Goal: Task Accomplishment & Management: Use online tool/utility

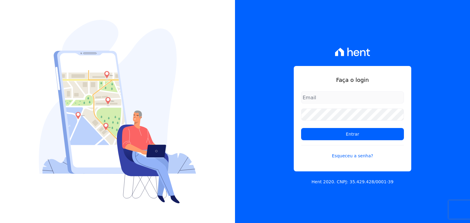
type input "[EMAIL_ADDRESS][DOMAIN_NAME]"
click at [329, 98] on input "[EMAIL_ADDRESS][DOMAIN_NAME]" at bounding box center [352, 98] width 103 height 12
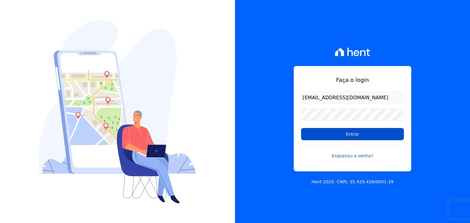
click at [315, 137] on input "Entrar" at bounding box center [352, 134] width 103 height 12
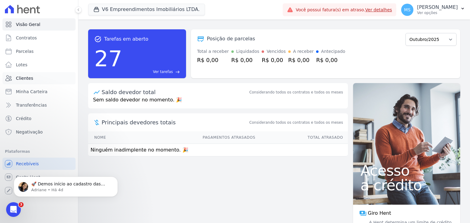
click at [30, 80] on span "Clientes" at bounding box center [24, 78] width 17 height 6
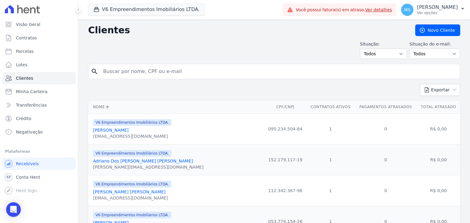
click at [126, 77] on div "search" at bounding box center [274, 71] width 372 height 15
click at [127, 73] on input "search" at bounding box center [279, 72] width 358 height 12
type input "[PERSON_NAME]"
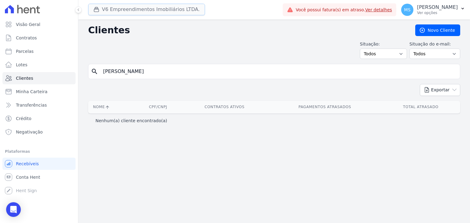
click at [113, 7] on button "V6 Empreendimentos Imobiliários LTDA." at bounding box center [146, 10] width 117 height 12
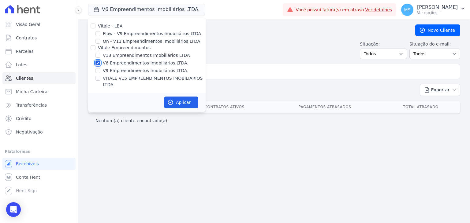
click at [98, 64] on input "V6 Empreendimentos Imobiliários LTDA." at bounding box center [98, 63] width 5 height 5
checkbox input "false"
click at [95, 77] on div "VITALE V15 EMPREENDIMENTOS IMOBILIARIOS LTDA" at bounding box center [147, 81] width 118 height 13
click at [134, 80] on label "VITALE V15 EMPREENDIMENTOS IMOBILIARIOS LTDA" at bounding box center [154, 81] width 103 height 13
click at [100, 80] on input "VITALE V15 EMPREENDIMENTOS IMOBILIARIOS LTDA" at bounding box center [98, 78] width 5 height 5
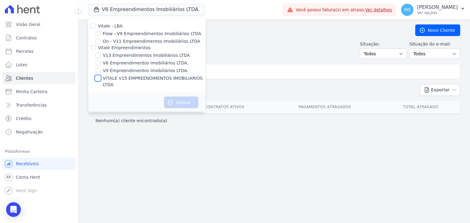
checkbox input "true"
click at [176, 97] on button "Aplicar" at bounding box center [181, 103] width 34 height 12
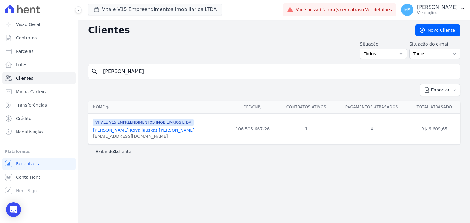
click at [128, 132] on link "[PERSON_NAME] Kovaliauskas [PERSON_NAME]" at bounding box center [144, 130] width 102 height 5
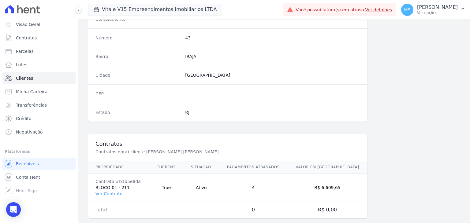
scroll to position [347, 0]
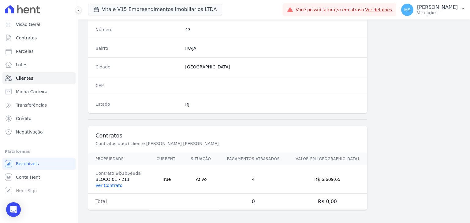
click at [114, 184] on link "Ver Contrato" at bounding box center [109, 185] width 27 height 5
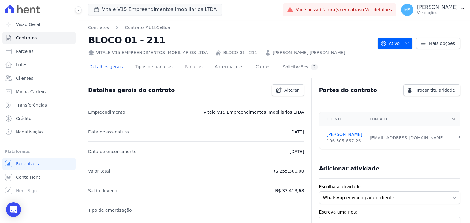
click at [184, 72] on link "Parcelas" at bounding box center [194, 67] width 20 height 16
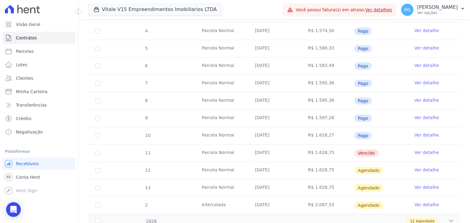
scroll to position [196, 0]
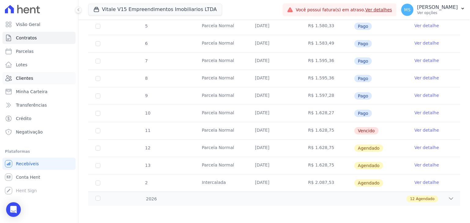
click at [23, 81] on span "Clientes" at bounding box center [24, 78] width 17 height 6
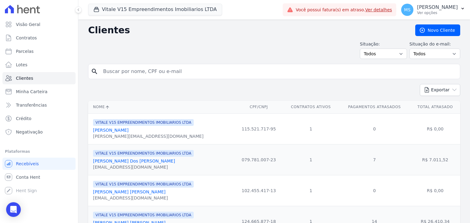
click at [136, 69] on input "search" at bounding box center [279, 72] width 358 height 12
click at [133, 69] on input "search" at bounding box center [279, 72] width 358 height 12
type input "[PERSON_NAME]"
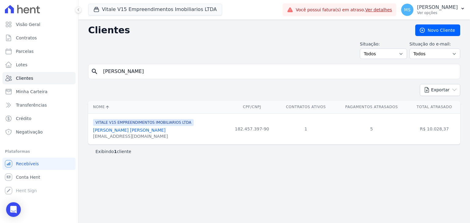
click at [106, 129] on link "[PERSON_NAME] [PERSON_NAME]" at bounding box center [129, 130] width 73 height 5
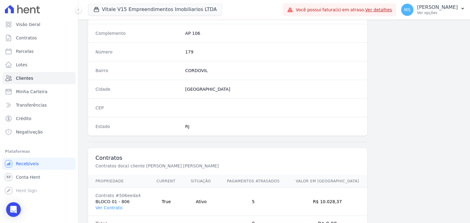
scroll to position [347, 0]
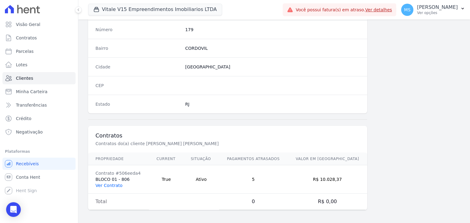
click at [107, 184] on link "Ver Contrato" at bounding box center [109, 185] width 27 height 5
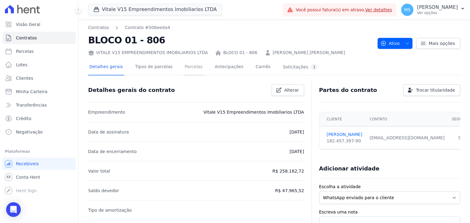
click at [184, 69] on link "Parcelas" at bounding box center [194, 67] width 20 height 16
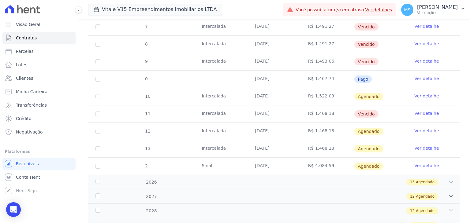
scroll to position [195, 0]
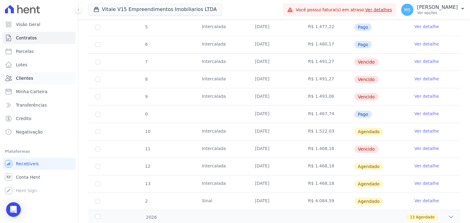
click at [24, 79] on span "Clientes" at bounding box center [24, 78] width 17 height 6
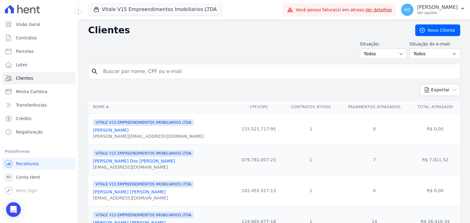
click at [122, 70] on input "search" at bounding box center [279, 72] width 358 height 12
type input "[PERSON_NAME]"
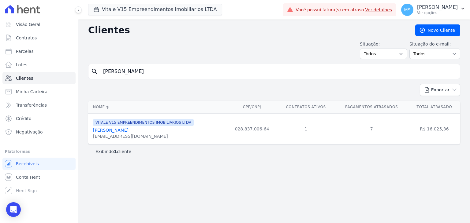
click at [123, 130] on link "[PERSON_NAME]" at bounding box center [111, 130] width 36 height 5
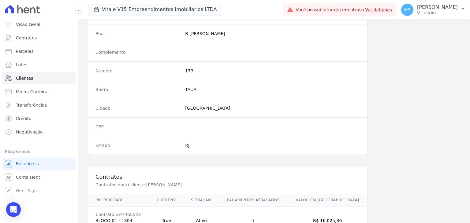
scroll to position [347, 0]
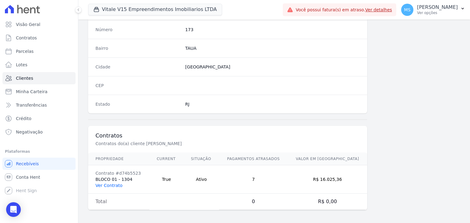
click at [115, 185] on link "Ver Contrato" at bounding box center [109, 185] width 27 height 5
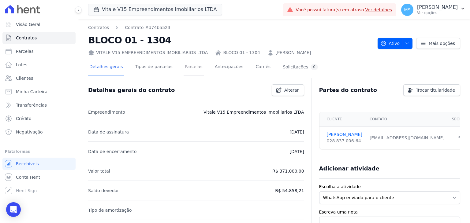
click at [175, 65] on div "Detalhes gerais Tipos de parcelas [GEOGRAPHIC_DATA] Antecipações [PERSON_NAME] …" at bounding box center [203, 67] width 231 height 16
click at [184, 68] on link "Parcelas" at bounding box center [194, 67] width 20 height 16
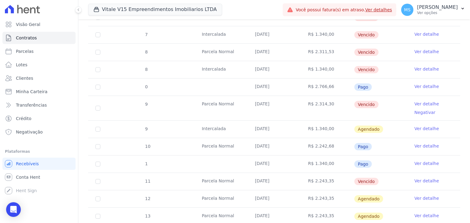
scroll to position [337, 0]
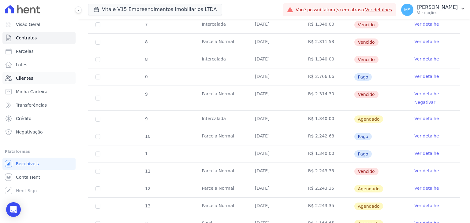
click at [27, 77] on span "Clientes" at bounding box center [24, 78] width 17 height 6
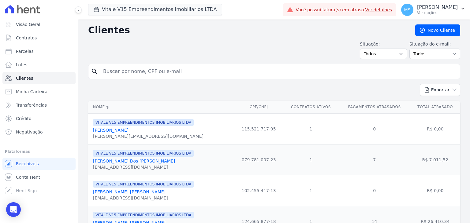
click at [132, 71] on input "search" at bounding box center [279, 72] width 358 height 12
type input "[PERSON_NAME]"
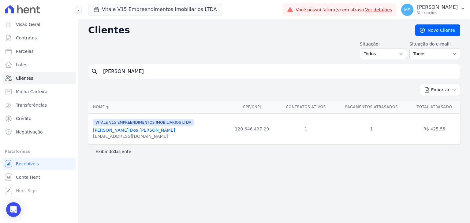
click at [142, 130] on link "[PERSON_NAME] Dos [PERSON_NAME]" at bounding box center [134, 130] width 82 height 5
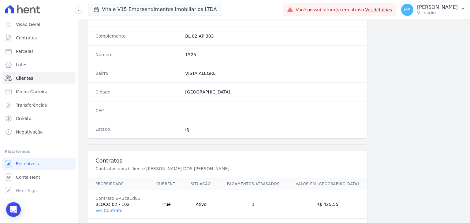
scroll to position [347, 0]
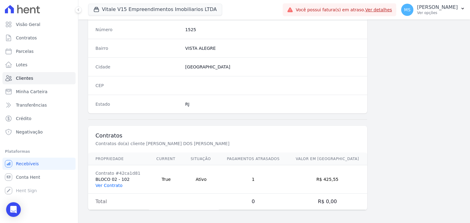
click at [115, 183] on link "Ver Contrato" at bounding box center [109, 185] width 27 height 5
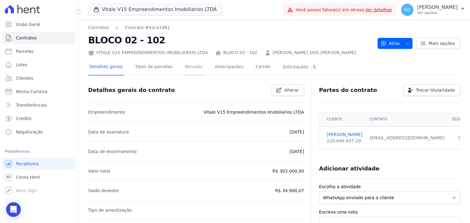
click at [184, 65] on link "Parcelas" at bounding box center [194, 67] width 20 height 16
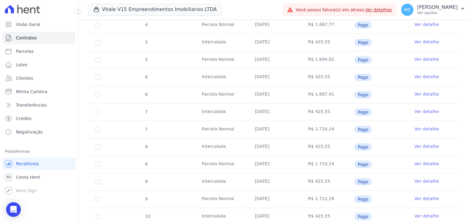
scroll to position [337, 0]
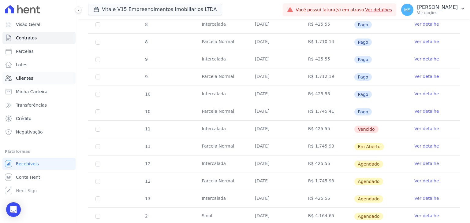
click at [28, 81] on link "Clientes" at bounding box center [38, 78] width 73 height 12
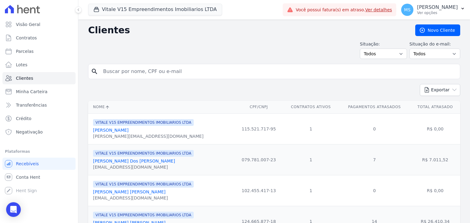
click at [145, 73] on input "search" at bounding box center [279, 72] width 358 height 12
type input "[PERSON_NAME]"
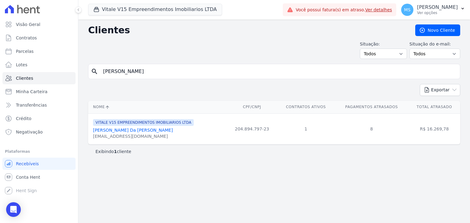
click at [136, 130] on link "[PERSON_NAME] Da [PERSON_NAME]" at bounding box center [133, 130] width 80 height 5
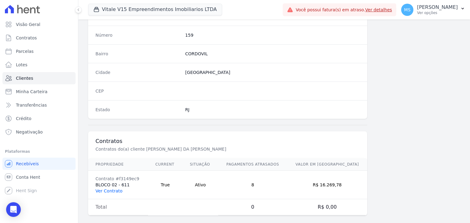
scroll to position [347, 0]
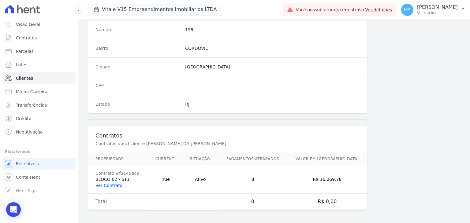
click at [107, 186] on link "Ver Contrato" at bounding box center [109, 185] width 27 height 5
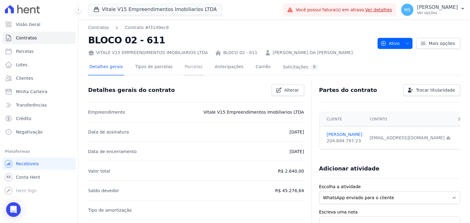
click at [184, 71] on link "Parcelas" at bounding box center [194, 67] width 20 height 16
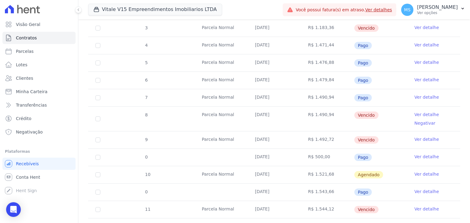
scroll to position [262, 0]
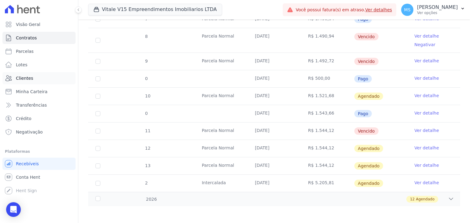
click at [25, 80] on span "Clientes" at bounding box center [24, 78] width 17 height 6
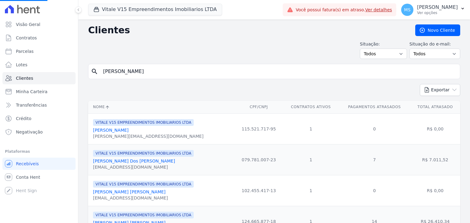
click at [157, 75] on input "[PERSON_NAME]" at bounding box center [279, 72] width 358 height 12
click at [154, 75] on input "search" at bounding box center [279, 72] width 358 height 12
click at [152, 76] on input "search" at bounding box center [279, 72] width 358 height 12
type input "VINICIUS"
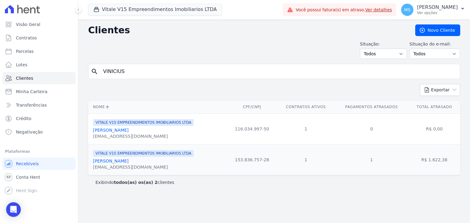
click at [127, 163] on link "[PERSON_NAME]" at bounding box center [111, 161] width 36 height 5
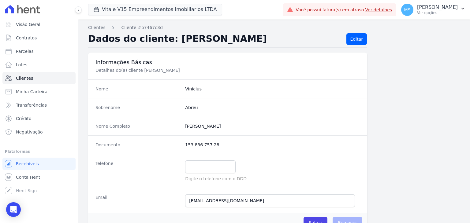
scroll to position [347, 0]
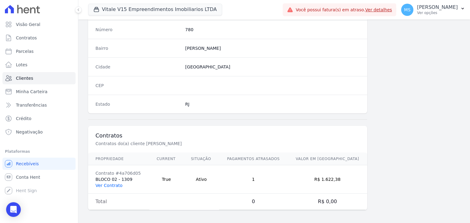
click at [115, 183] on link "Ver Contrato" at bounding box center [109, 185] width 27 height 5
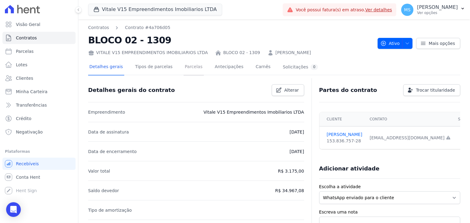
click at [193, 72] on link "Parcelas" at bounding box center [194, 67] width 20 height 16
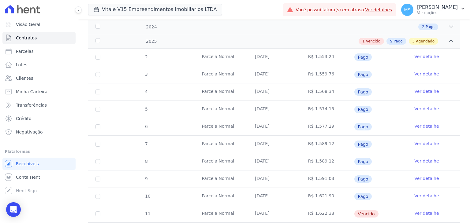
scroll to position [178, 0]
